Goal: Browse casually: Explore the website without a specific task or goal

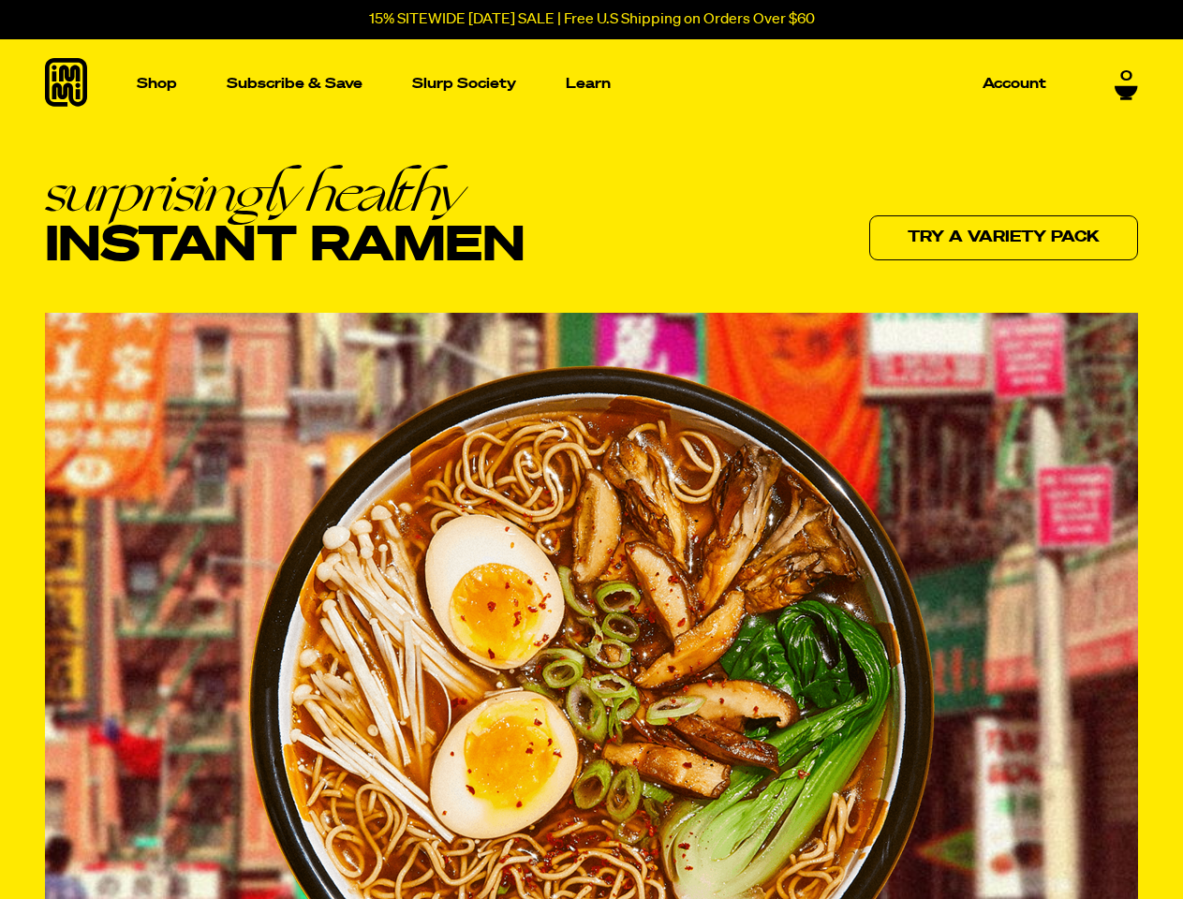
click at [591, 449] on img at bounding box center [591, 707] width 686 height 685
click at [156, 83] on p "Shop" at bounding box center [157, 84] width 40 height 14
click at [587, 83] on p "Learn" at bounding box center [588, 84] width 45 height 14
click at [591, 449] on img at bounding box center [591, 707] width 686 height 685
click at [156, 83] on p "Shop" at bounding box center [157, 84] width 40 height 14
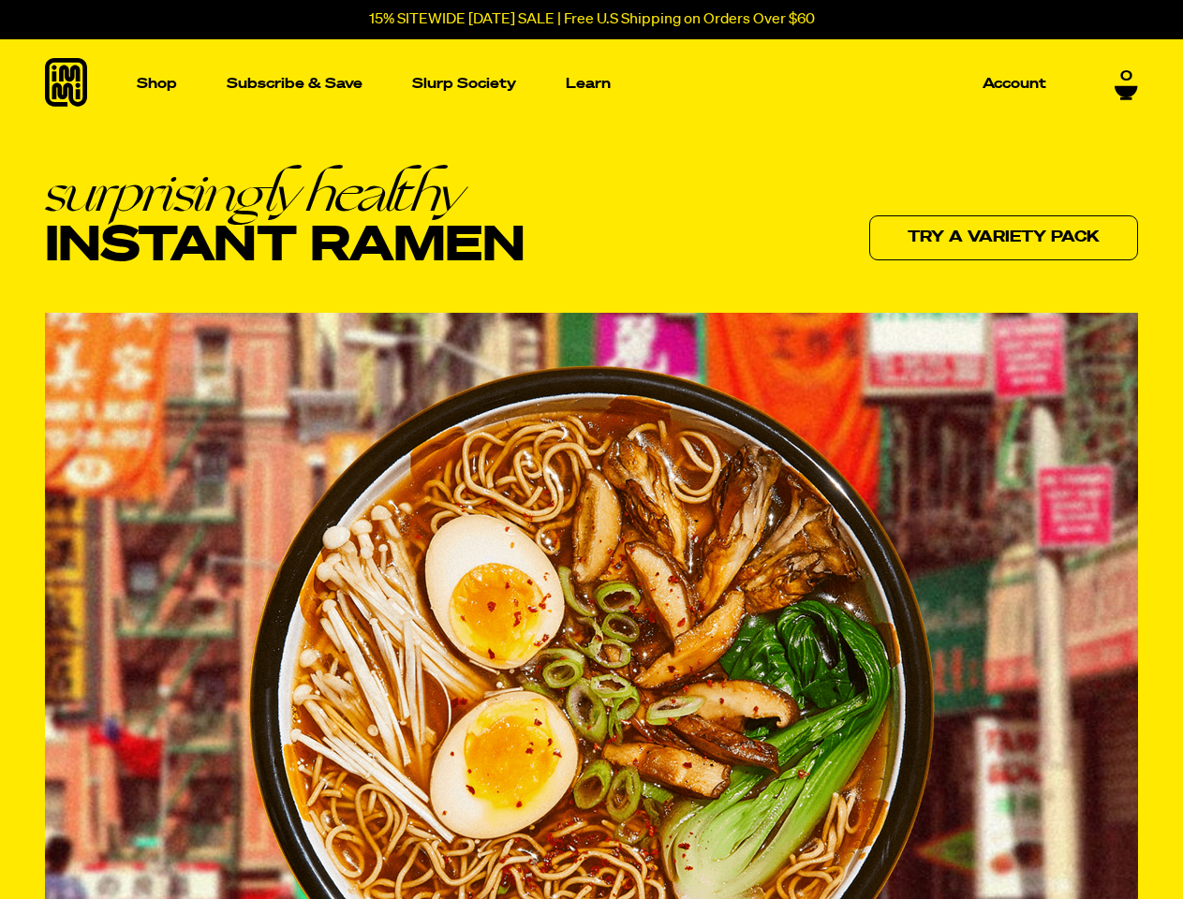
click at [587, 83] on p "Learn" at bounding box center [588, 84] width 45 height 14
